Goal: Task Accomplishment & Management: Manage account settings

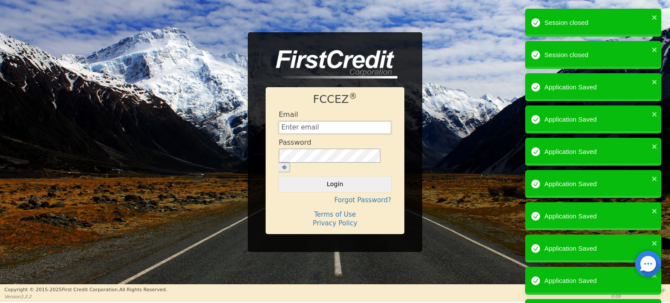
click at [361, 129] on input "text" at bounding box center [335, 127] width 112 height 13
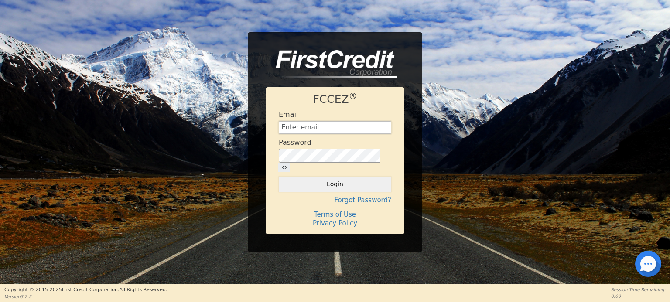
click at [351, 132] on input "text" at bounding box center [335, 127] width 112 height 13
type input "[EMAIL_ADDRESS][DOMAIN_NAME]"
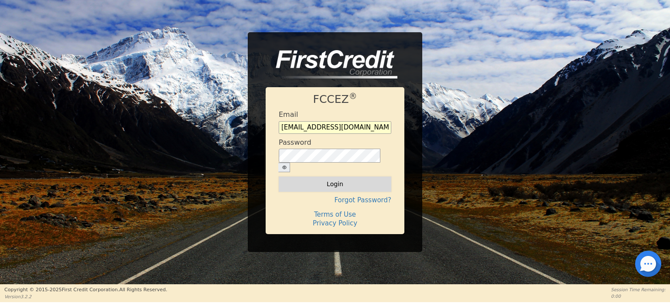
click at [359, 179] on button "Login" at bounding box center [335, 184] width 112 height 15
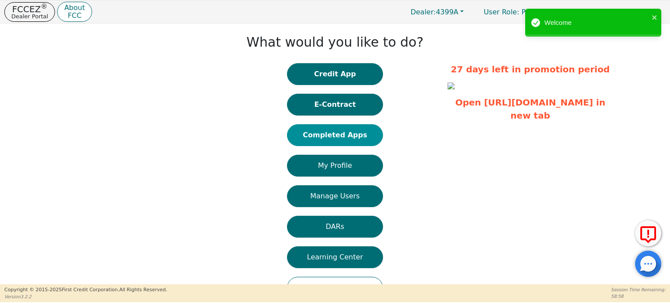
click at [334, 130] on button "Completed Apps" at bounding box center [335, 135] width 96 height 22
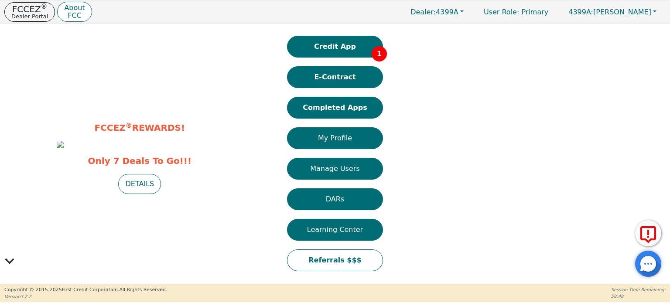
scroll to position [27, 0]
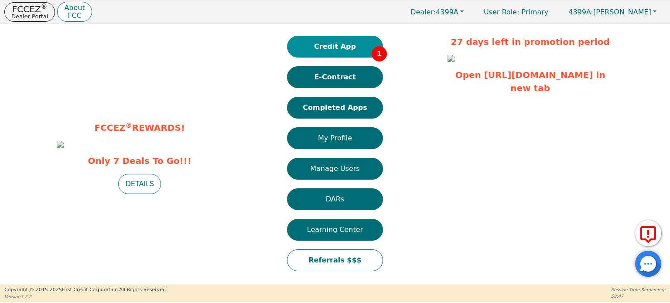
click at [326, 36] on button "Credit App 1" at bounding box center [335, 47] width 96 height 22
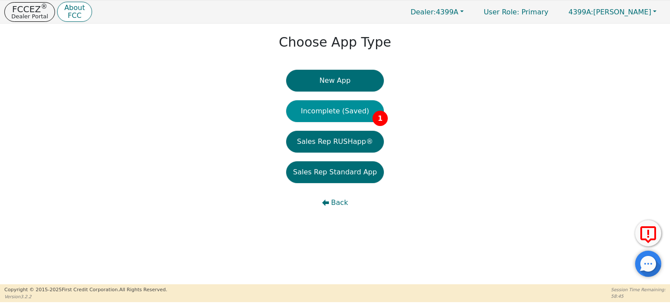
click at [337, 109] on button "Incomplete (Saved) 1" at bounding box center [335, 111] width 98 height 22
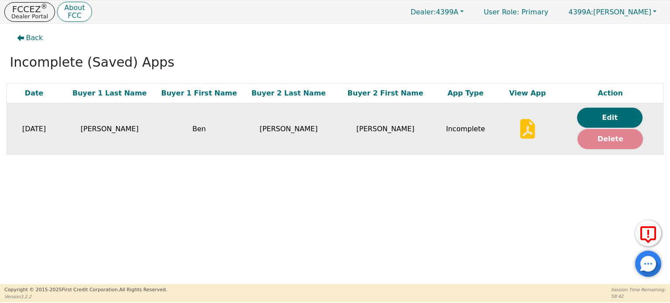
click at [602, 137] on button "Delete" at bounding box center [609, 139] width 65 height 20
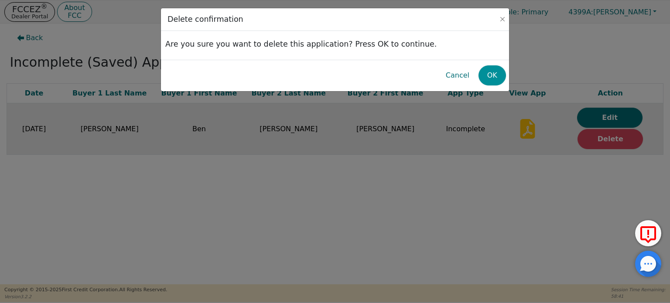
click at [492, 76] on button "OK" at bounding box center [491, 75] width 27 height 20
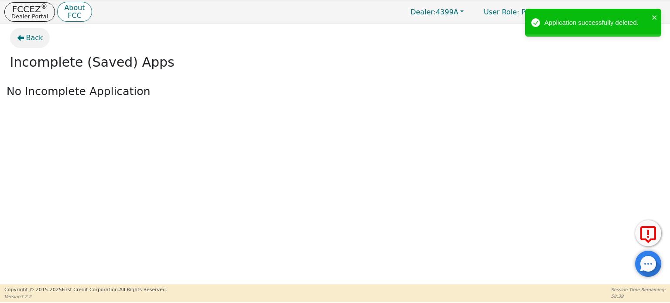
click at [35, 37] on span "Back" at bounding box center [34, 38] width 17 height 10
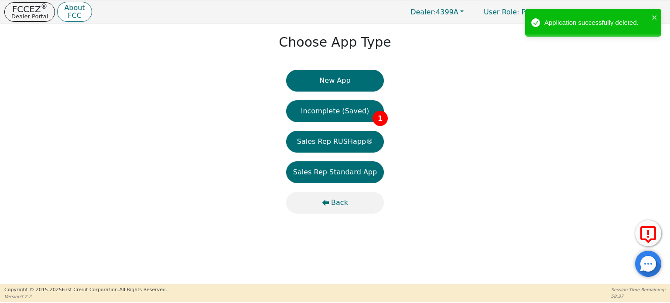
click at [339, 199] on span "Back" at bounding box center [339, 202] width 17 height 10
